Goal: Task Accomplishment & Management: Use online tool/utility

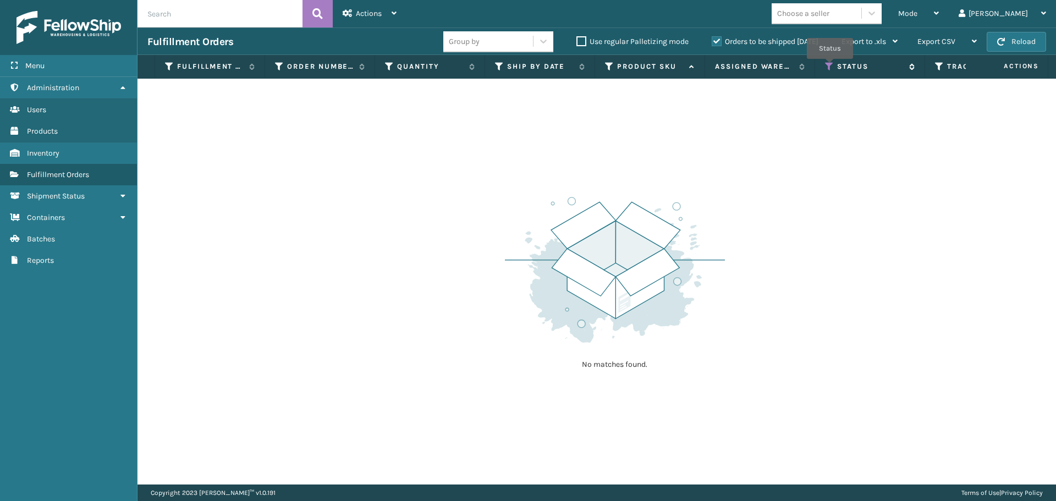
click at [830, 67] on icon at bounding box center [829, 67] width 9 height 10
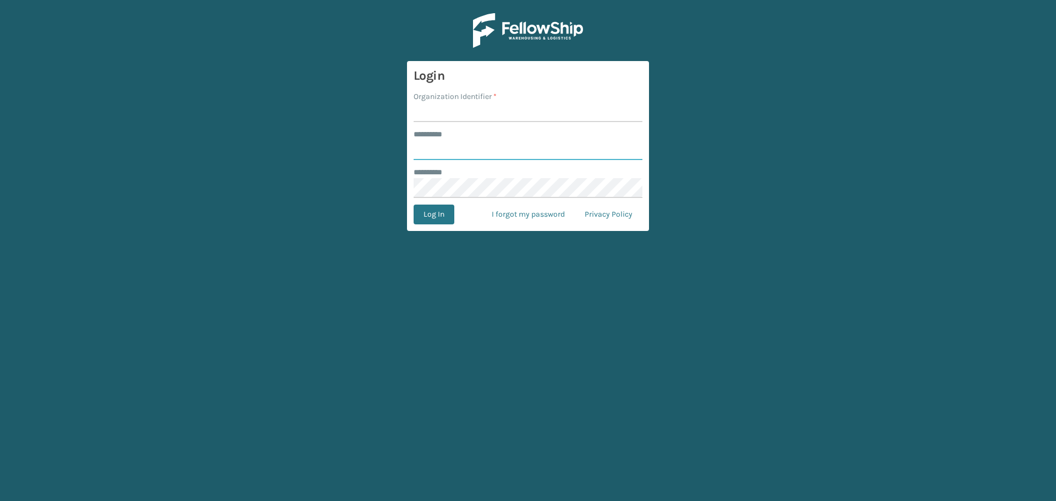
type input "*******"
type input "MilliardLV"
click at [439, 223] on button "Log In" at bounding box center [434, 215] width 41 height 20
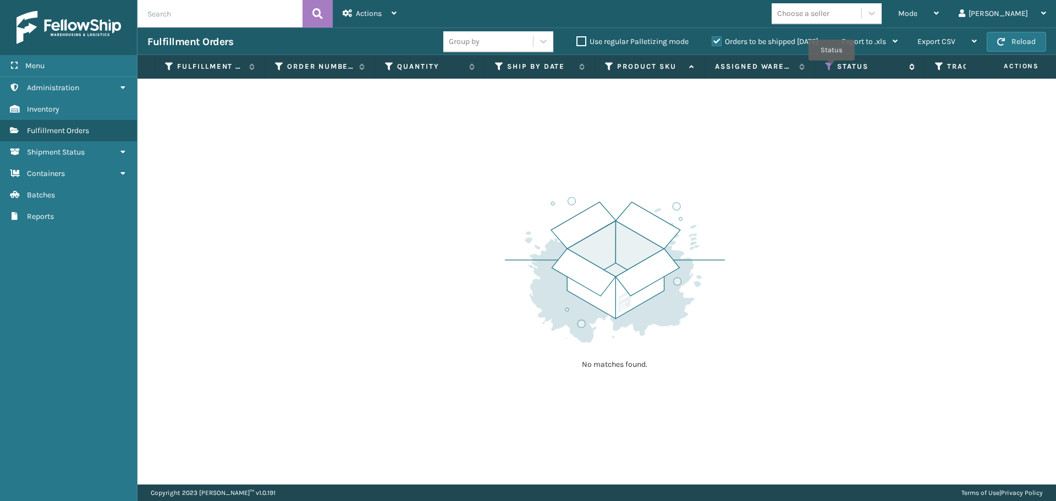
click at [830, 68] on icon at bounding box center [829, 67] width 9 height 10
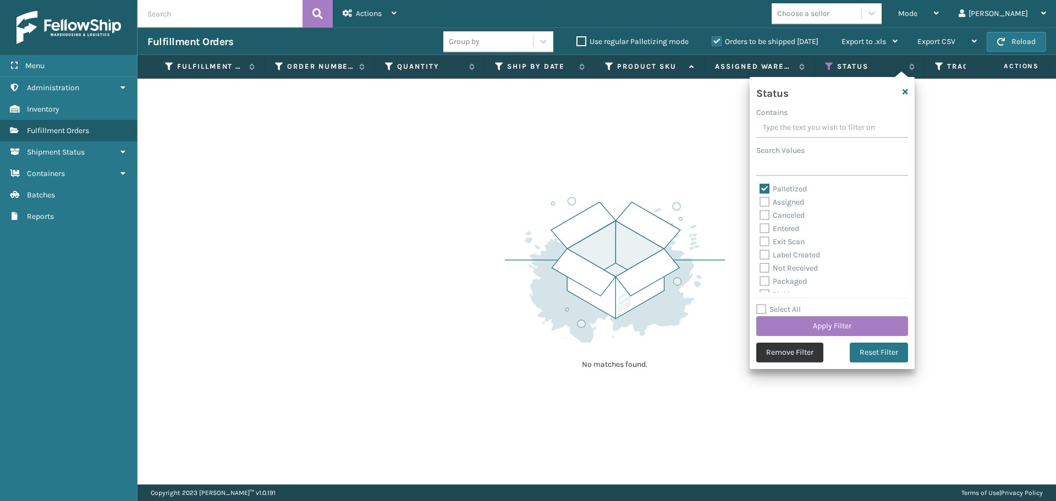
click at [795, 348] on button "Remove Filter" at bounding box center [789, 353] width 67 height 20
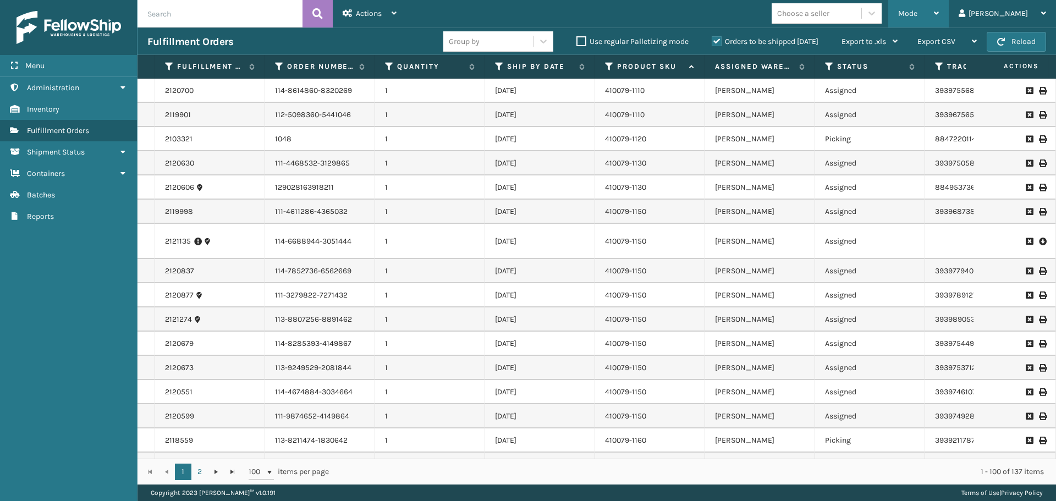
click at [917, 18] on span "Mode" at bounding box center [907, 13] width 19 height 9
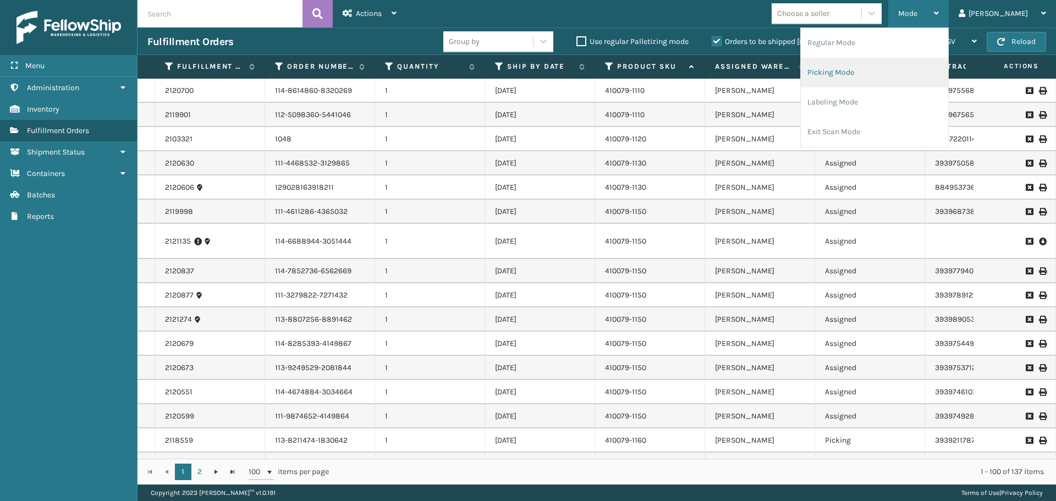
click at [911, 67] on li "Picking Mode" at bounding box center [874, 73] width 147 height 30
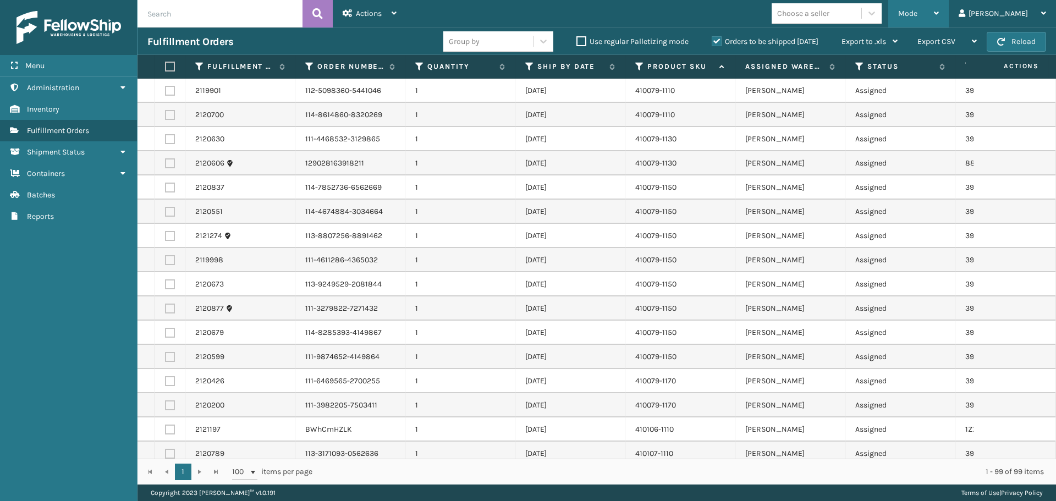
click at [939, 11] on div "Mode" at bounding box center [918, 13] width 41 height 27
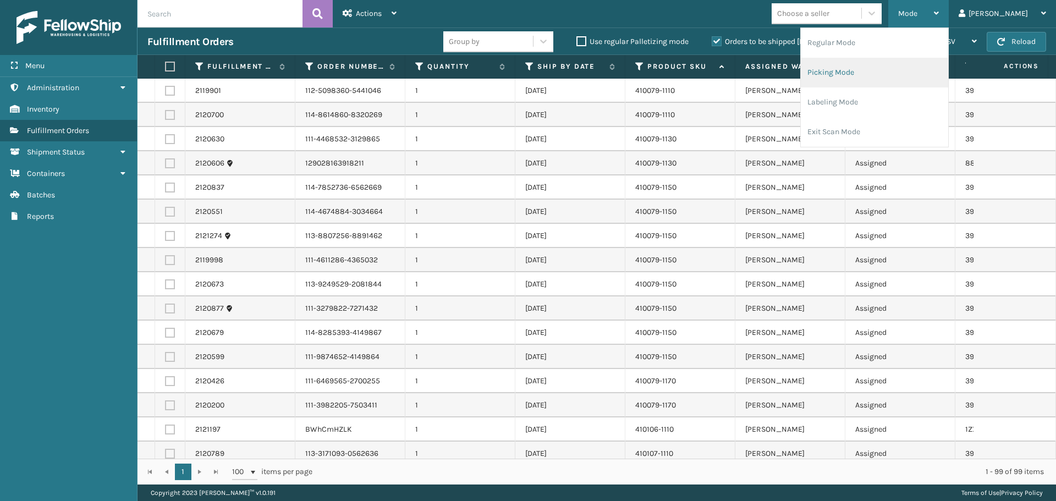
click at [880, 74] on li "Picking Mode" at bounding box center [874, 73] width 147 height 30
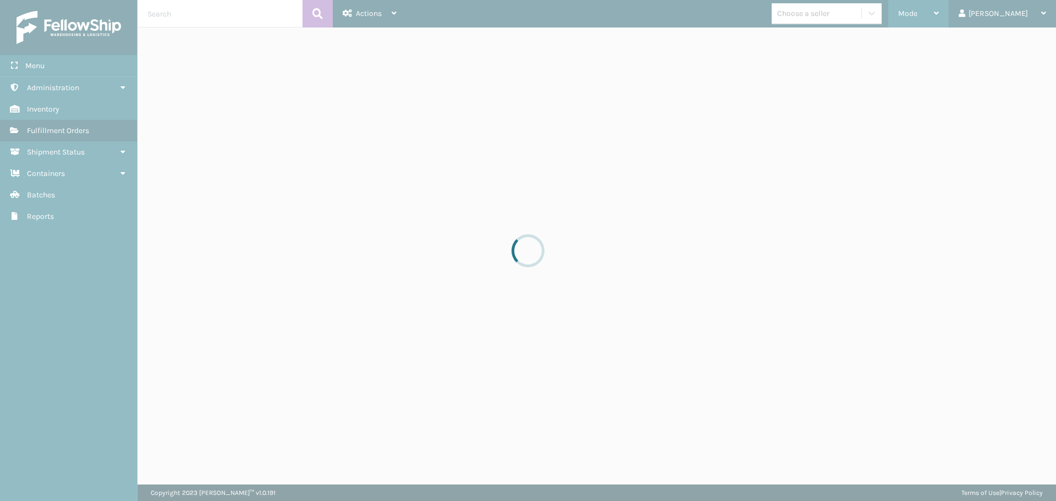
click at [929, 14] on div "Mode" at bounding box center [918, 13] width 41 height 27
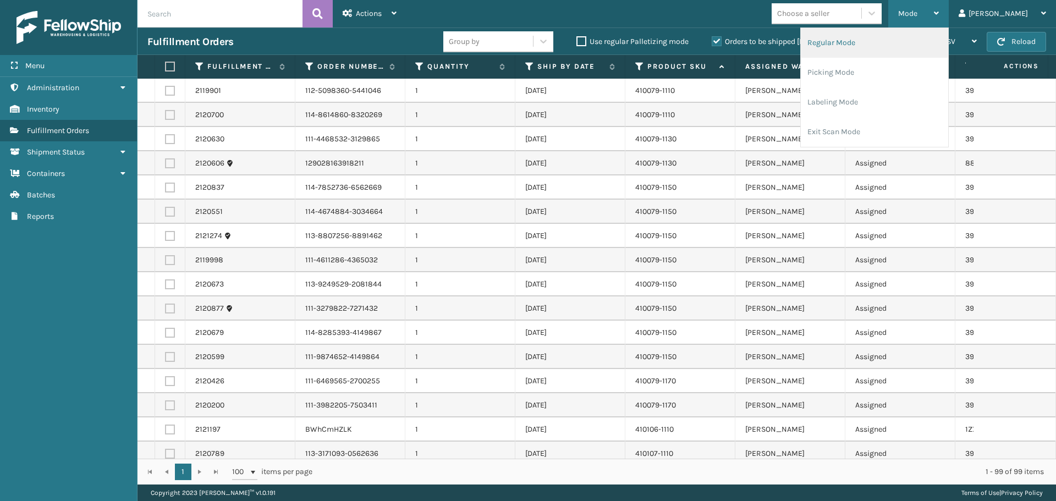
click at [906, 52] on li "Regular Mode" at bounding box center [874, 43] width 147 height 30
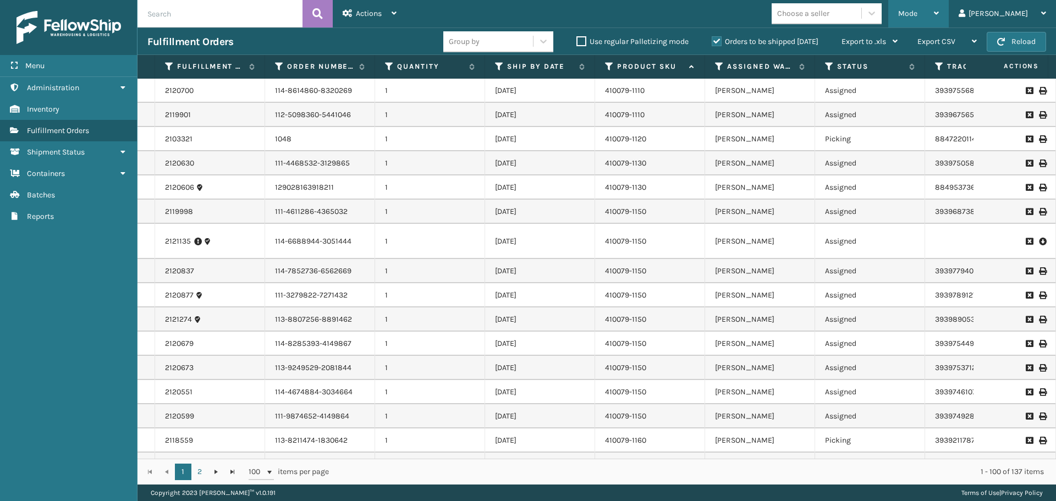
click at [939, 14] on div "Mode" at bounding box center [918, 13] width 41 height 27
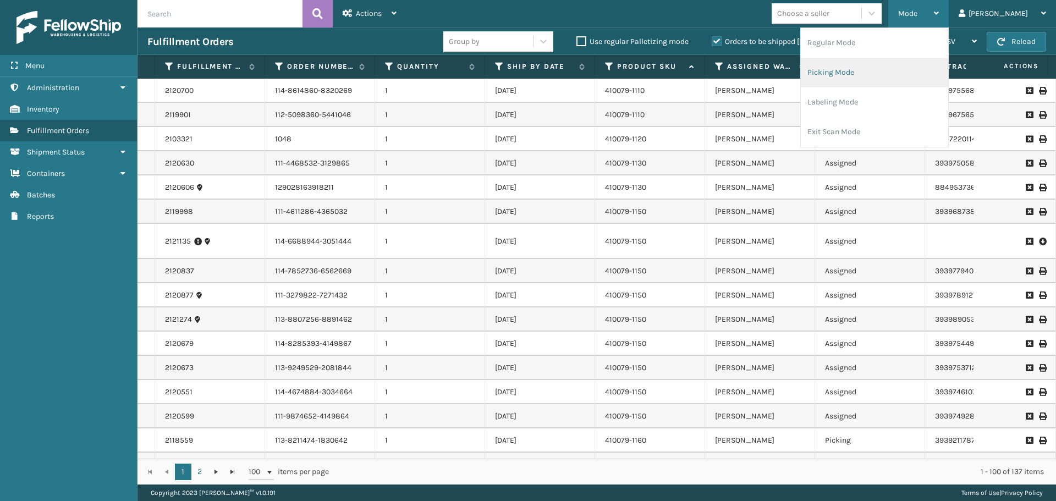
click at [922, 68] on li "Picking Mode" at bounding box center [874, 73] width 147 height 30
